Goal: Communication & Community: Share content

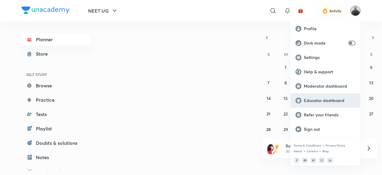
click at [327, 99] on p "Educator dashboard" at bounding box center [330, 100] width 52 height 5
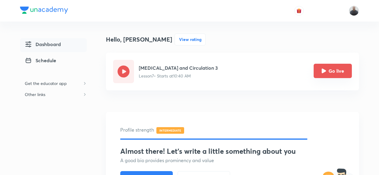
click at [326, 73] on icon "Go live" at bounding box center [324, 70] width 5 height 5
